Goal: Find specific page/section: Find specific page/section

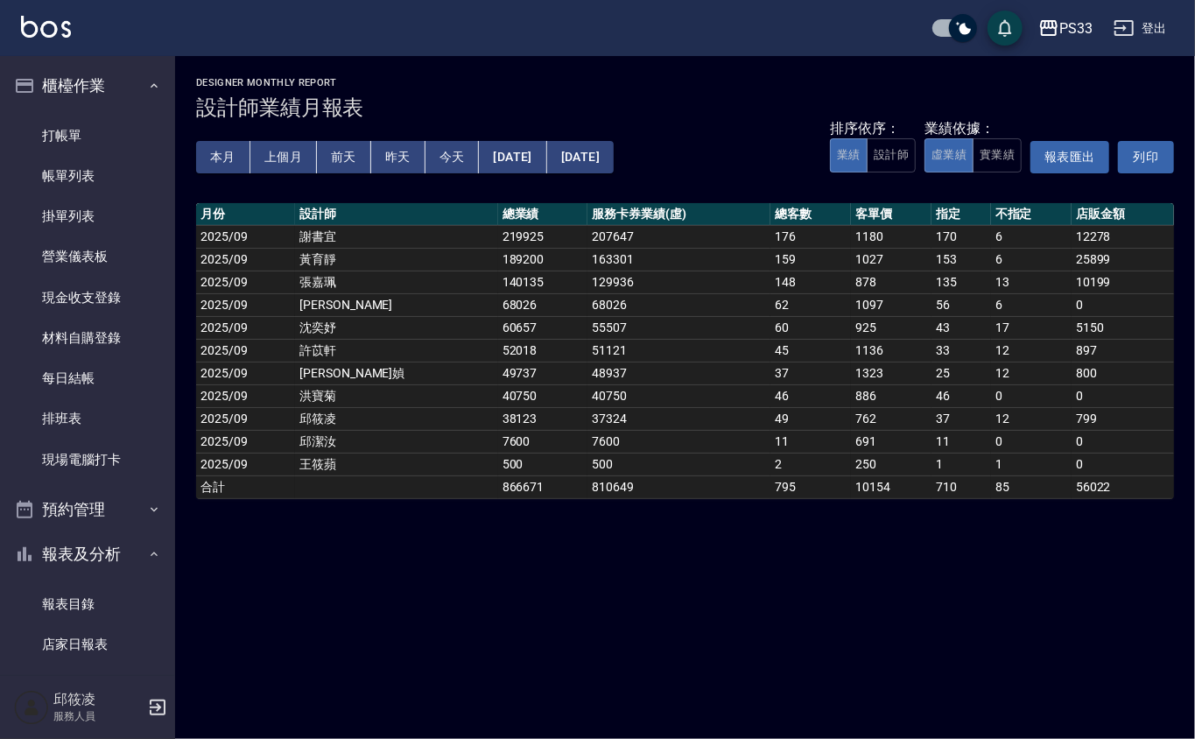
scroll to position [467, 0]
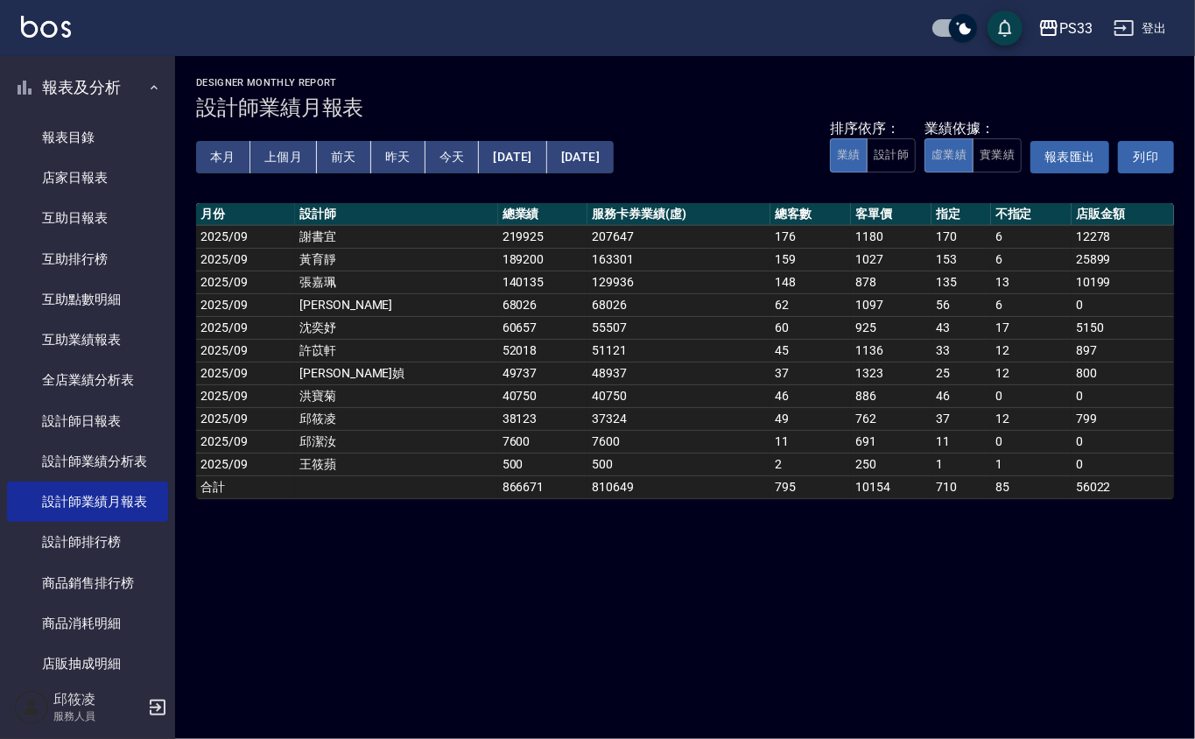
click at [229, 127] on div "本月 上個月 [DATE] [DATE] [DATE] [DATE] [DATE] 排序依序： 業績 設計師 業績依據： 虛業績 實業績 報表匯出 列印" at bounding box center [685, 157] width 978 height 74
click at [235, 149] on button "本月" at bounding box center [223, 157] width 54 height 32
click at [238, 161] on button "本月" at bounding box center [223, 157] width 54 height 32
click at [70, 455] on link "設計師業績分析表" at bounding box center [87, 461] width 161 height 40
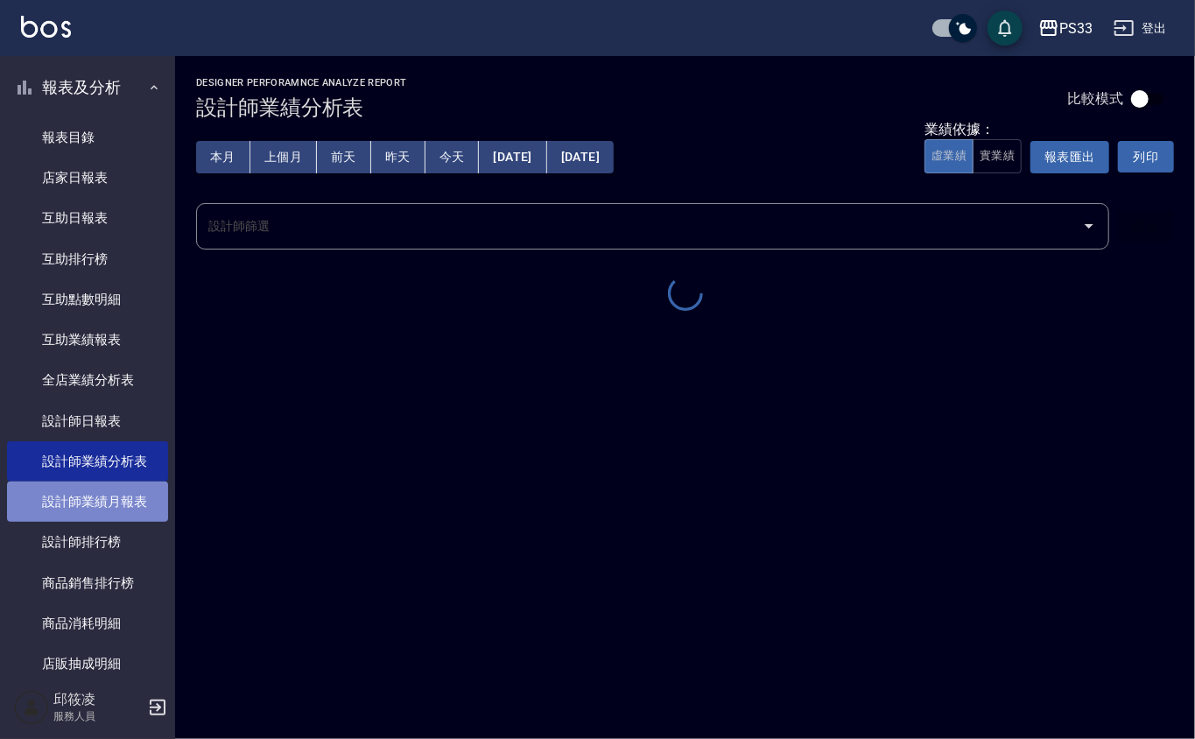
click at [100, 494] on link "設計師業績月報表" at bounding box center [87, 502] width 161 height 40
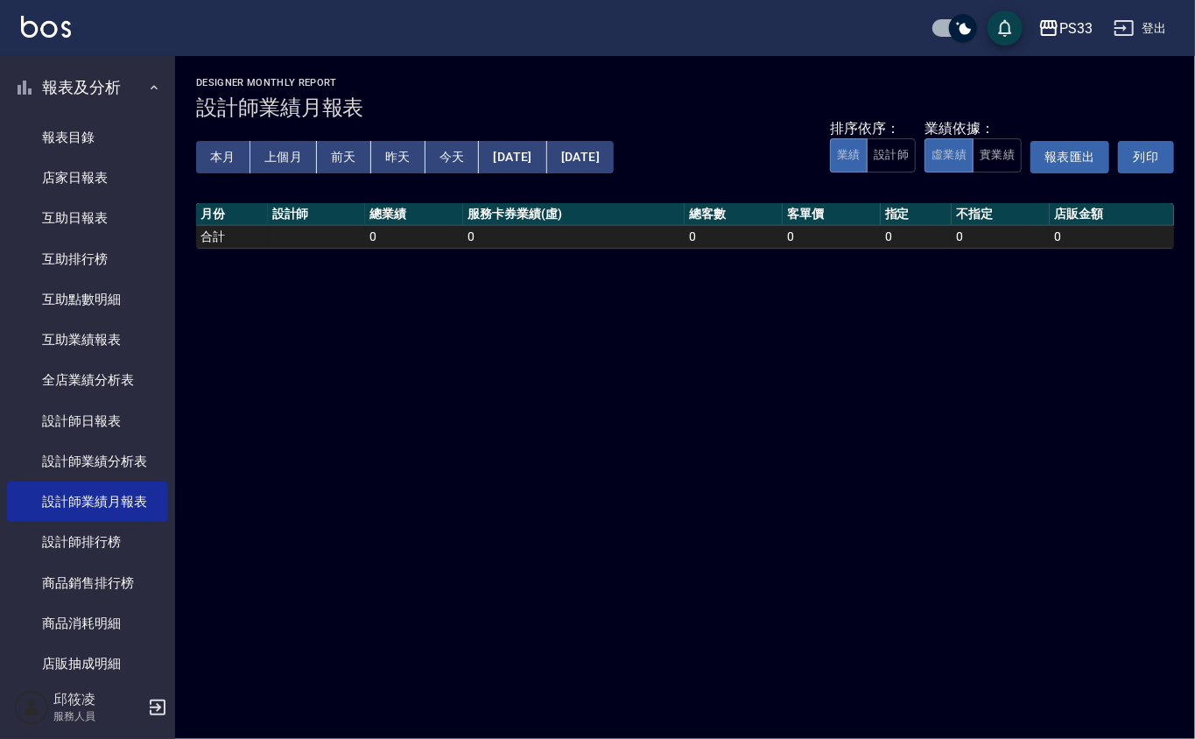
drag, startPoint x: 215, startPoint y: 151, endPoint x: 228, endPoint y: 161, distance: 16.8
click at [221, 155] on button "本月" at bounding box center [223, 157] width 54 height 32
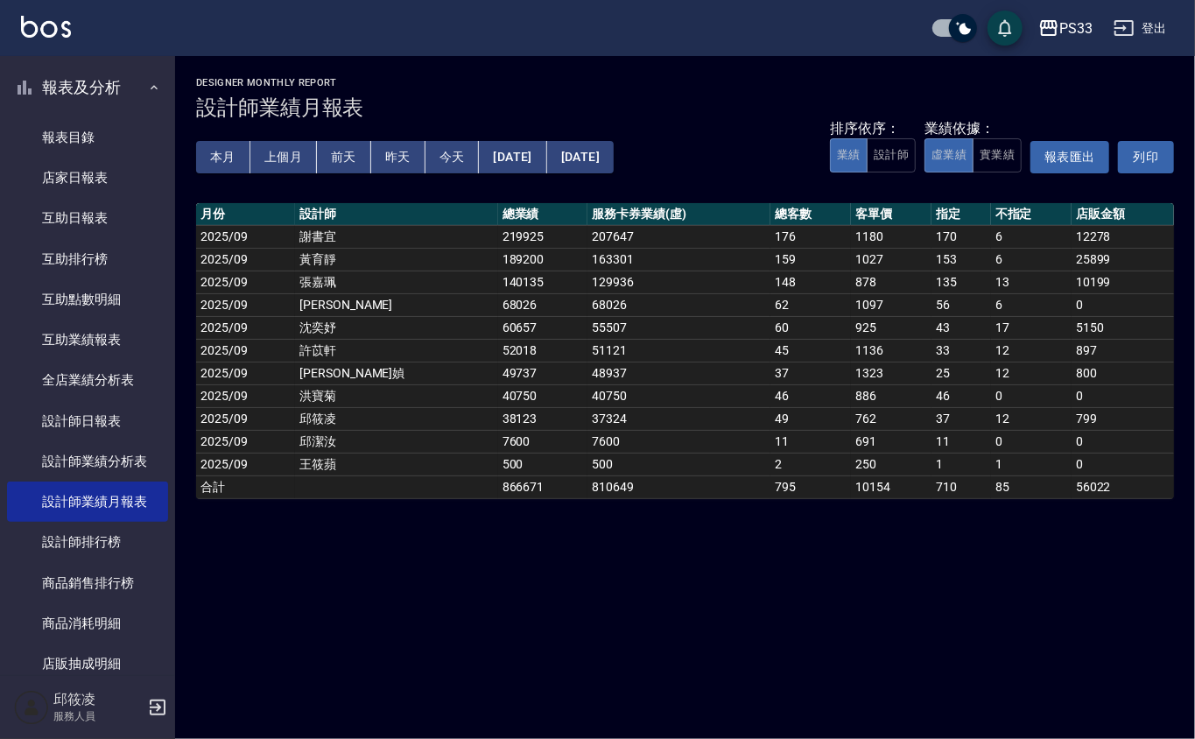
click at [498, 285] on td "140135" at bounding box center [543, 282] width 90 height 23
